Goal: Navigation & Orientation: Find specific page/section

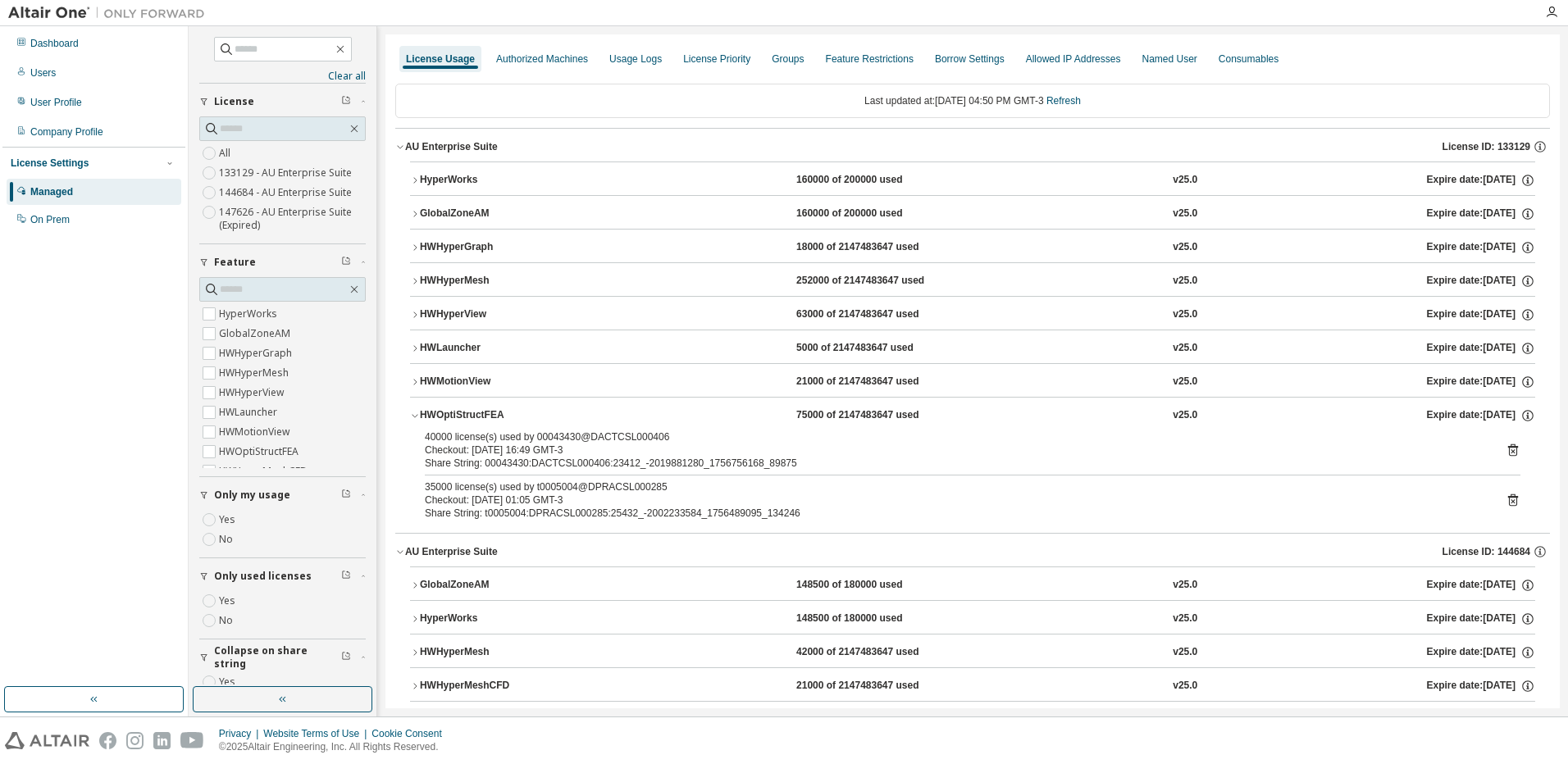
click at [616, 430] on div "40000 license(s) used by 00043430@DACTCSL000406 Checkout: [DATE] 16:49 GMT-3 Sh…" at bounding box center [972, 478] width 1125 height 96
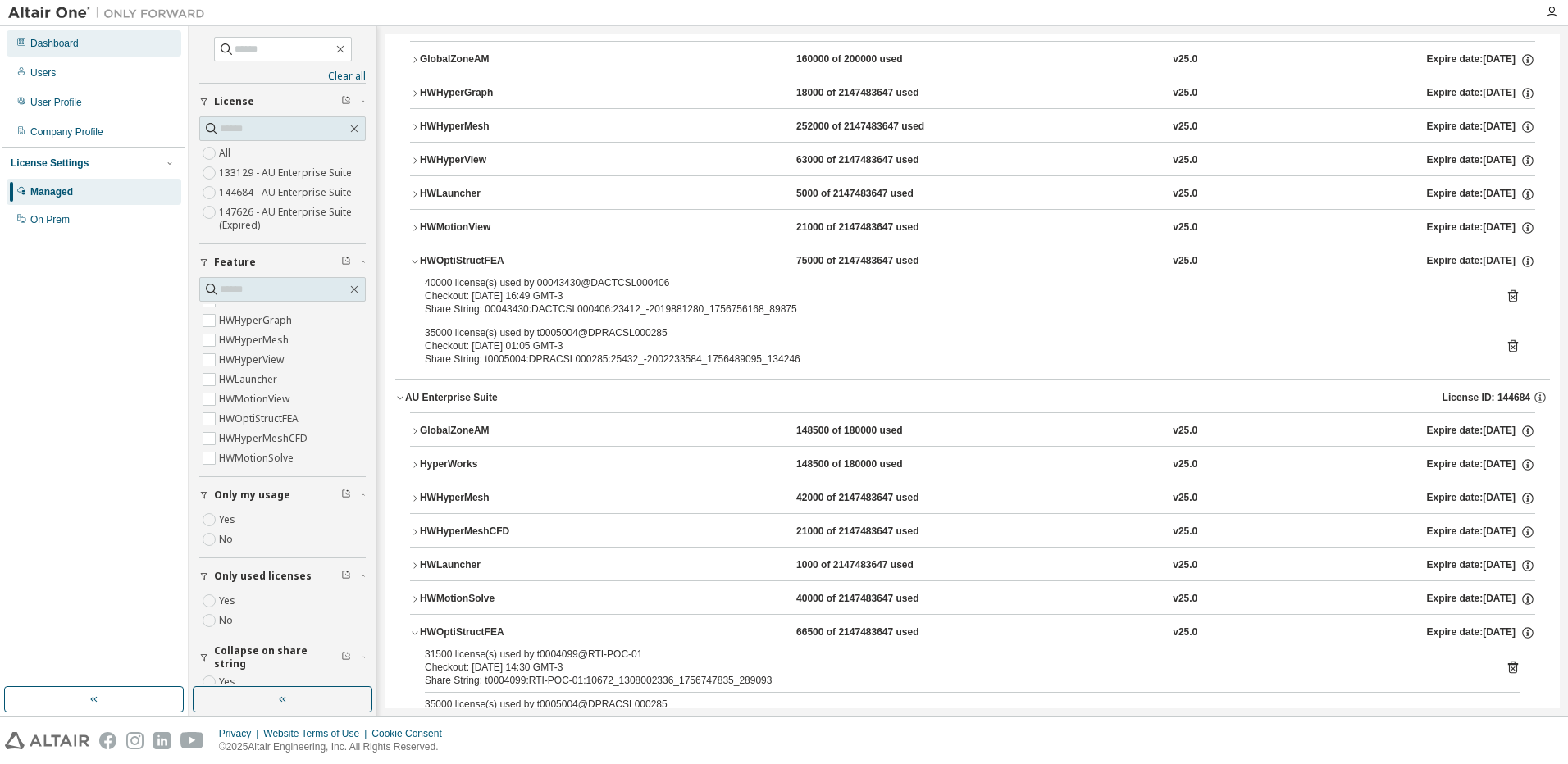
click at [87, 37] on div "Dashboard" at bounding box center [94, 44] width 175 height 27
